Goal: Check status

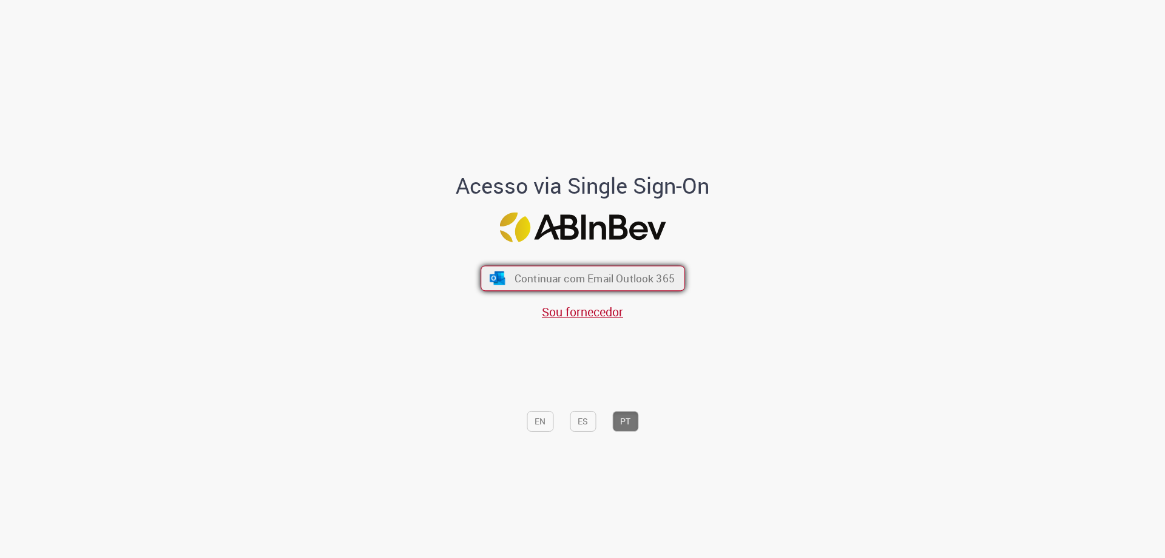
click at [555, 279] on span "Continuar com Email Outlook 365" at bounding box center [594, 278] width 160 height 14
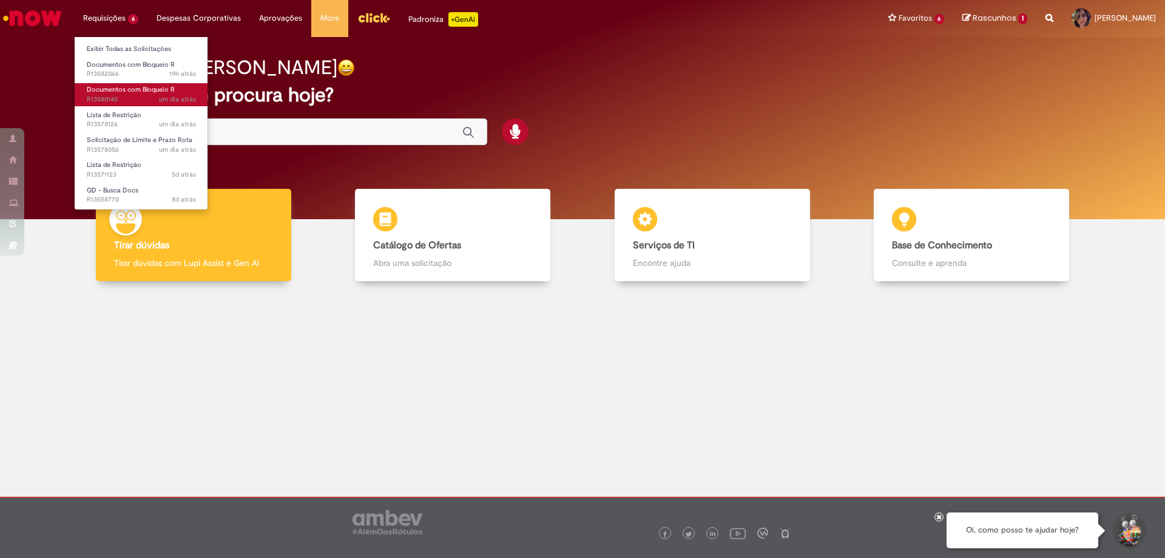
click at [117, 99] on span "um dia atrás um dia atrás R13580140" at bounding box center [141, 100] width 109 height 10
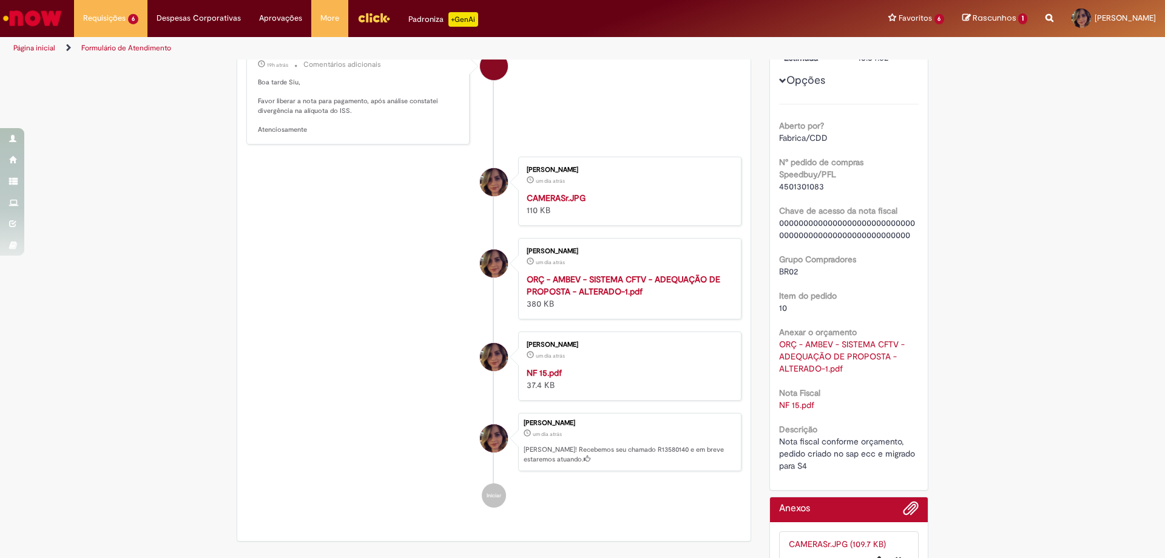
scroll to position [191, 0]
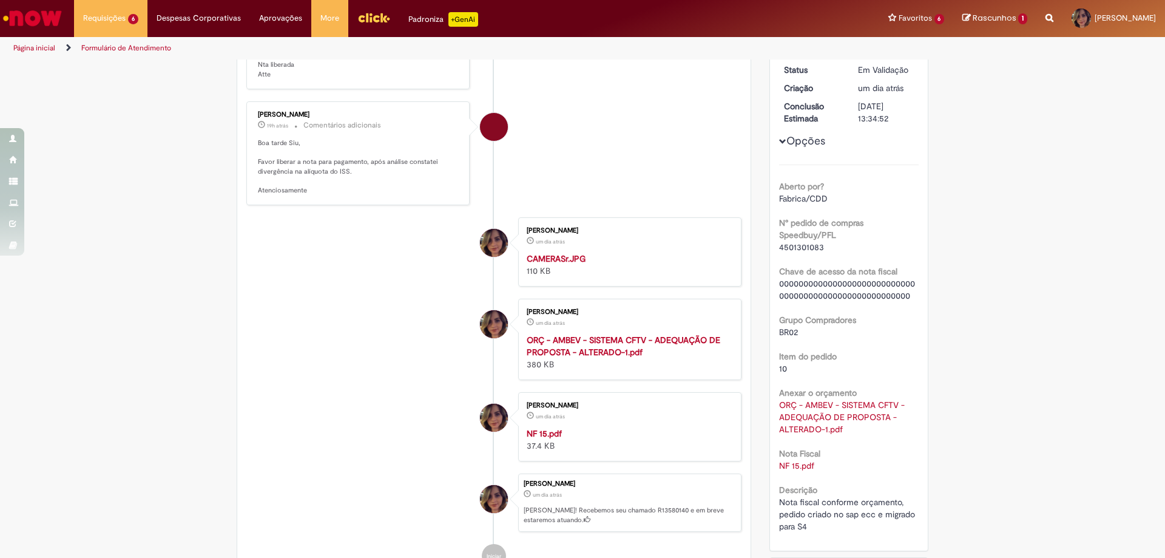
click at [0, 0] on button "Opções" at bounding box center [0, 0] width 0 height 0
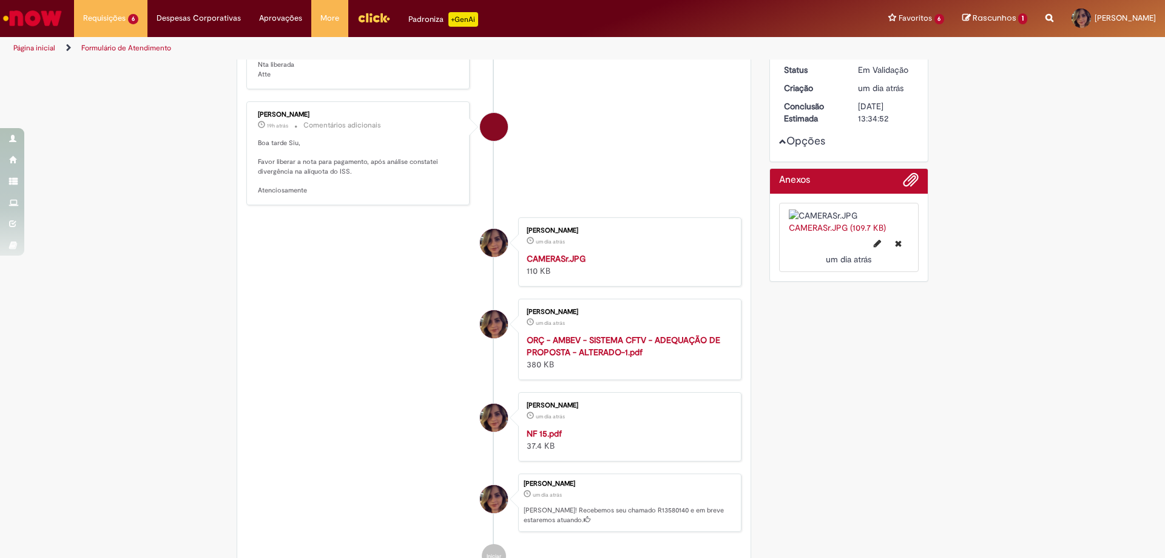
scroll to position [0, 0]
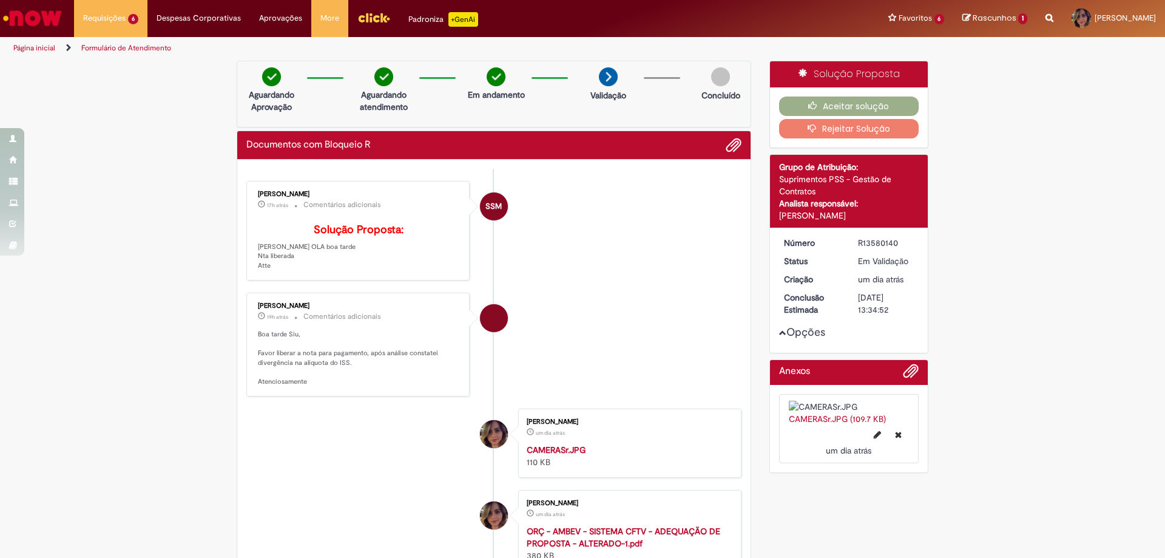
click at [0, 0] on button "Opções" at bounding box center [0, 0] width 0 height 0
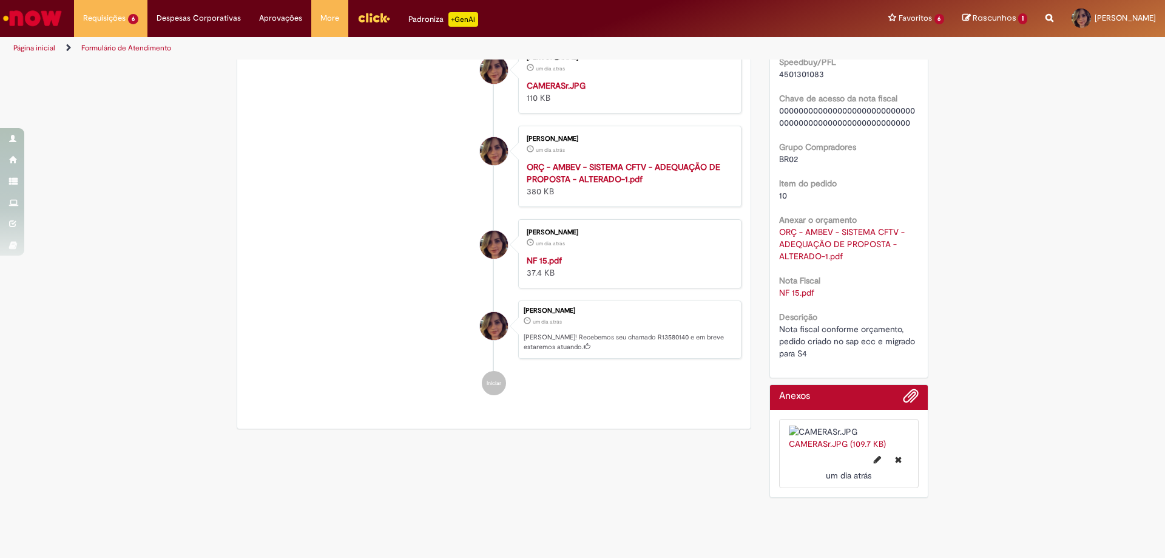
scroll to position [243, 0]
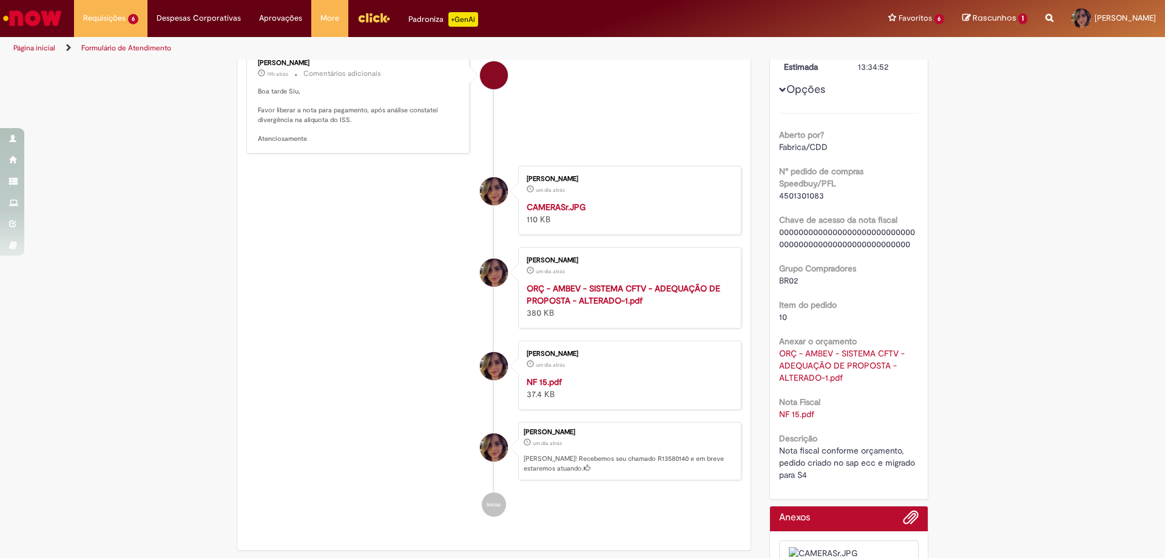
click at [797, 196] on span "4501301083" at bounding box center [801, 195] width 45 height 11
copy span "4501301083"
